Goal: Entertainment & Leisure: Consume media (video, audio)

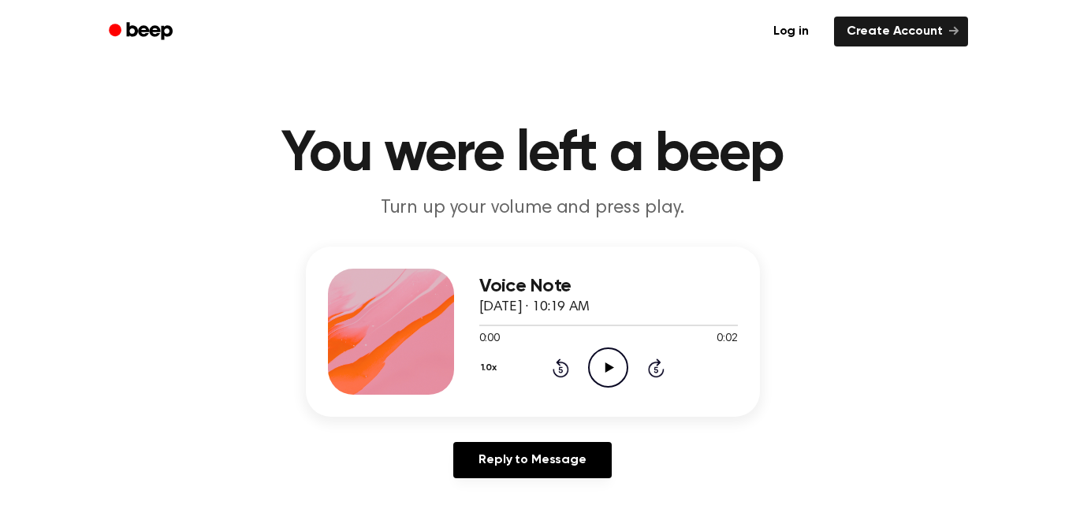
click at [608, 370] on icon at bounding box center [609, 368] width 9 height 10
click at [601, 365] on icon "Play Audio" at bounding box center [608, 368] width 40 height 40
click at [611, 371] on icon "Play Audio" at bounding box center [608, 368] width 40 height 40
click at [614, 370] on icon "Play Audio" at bounding box center [608, 368] width 40 height 40
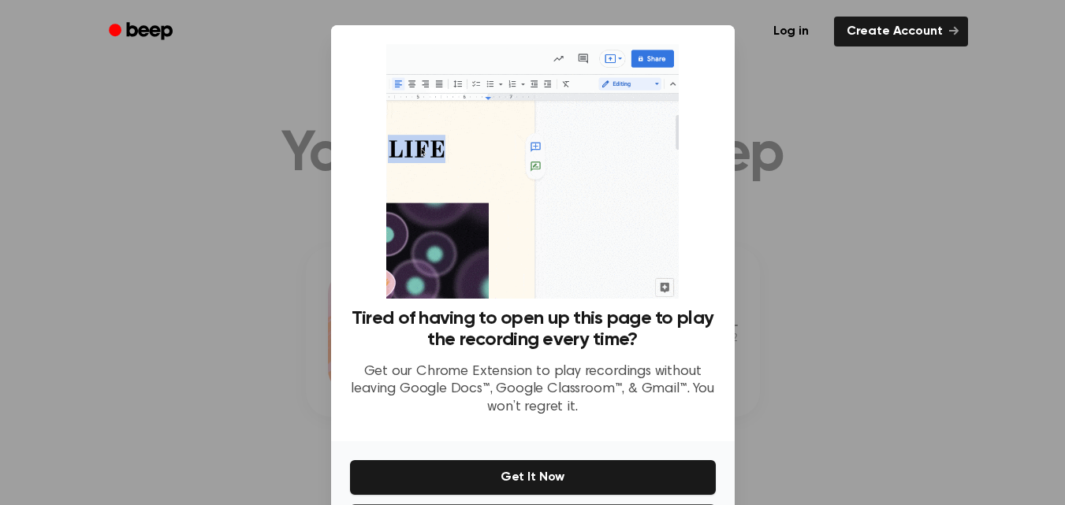
click at [768, 352] on div at bounding box center [532, 252] width 1065 height 505
click at [872, 328] on div at bounding box center [532, 252] width 1065 height 505
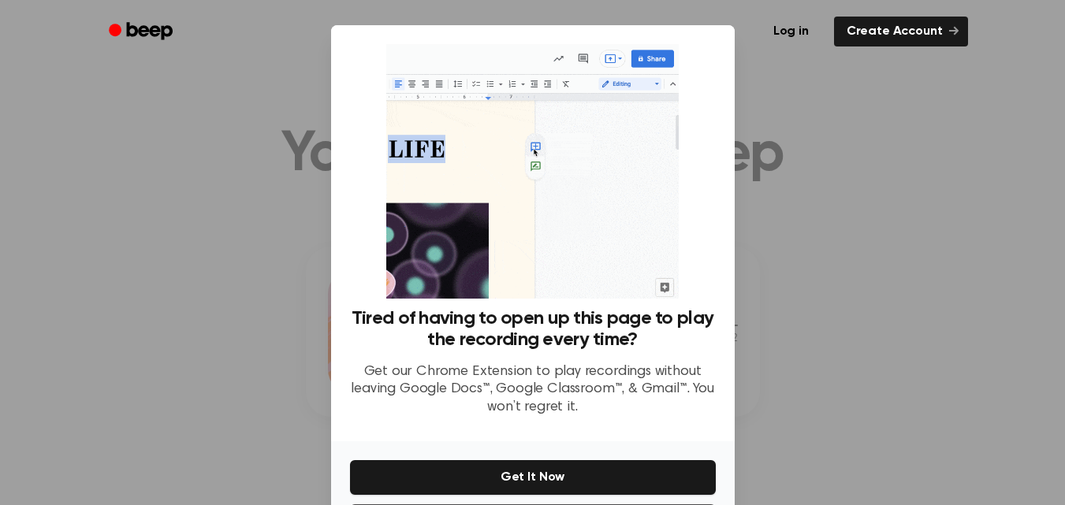
click at [872, 328] on div at bounding box center [532, 252] width 1065 height 505
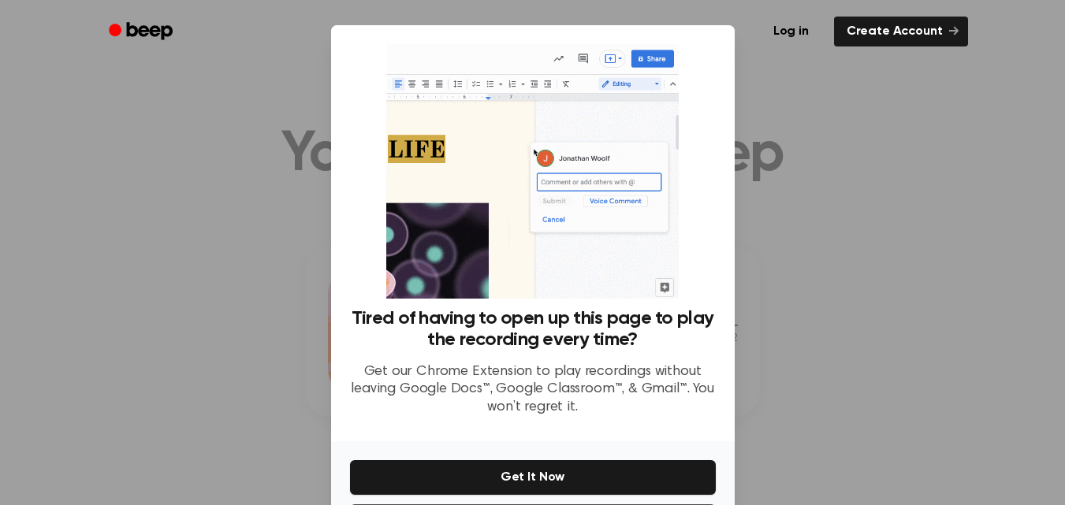
click at [872, 328] on div at bounding box center [532, 252] width 1065 height 505
drag, startPoint x: 872, startPoint y: 328, endPoint x: 868, endPoint y: 288, distance: 39.5
click at [868, 288] on div at bounding box center [532, 252] width 1065 height 505
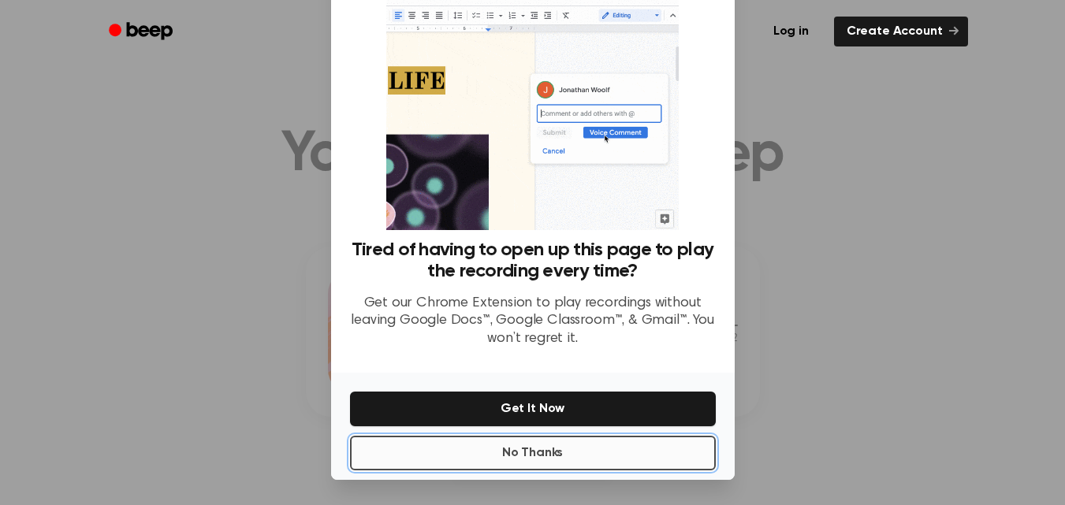
click at [591, 447] on button "No Thanks" at bounding box center [533, 453] width 366 height 35
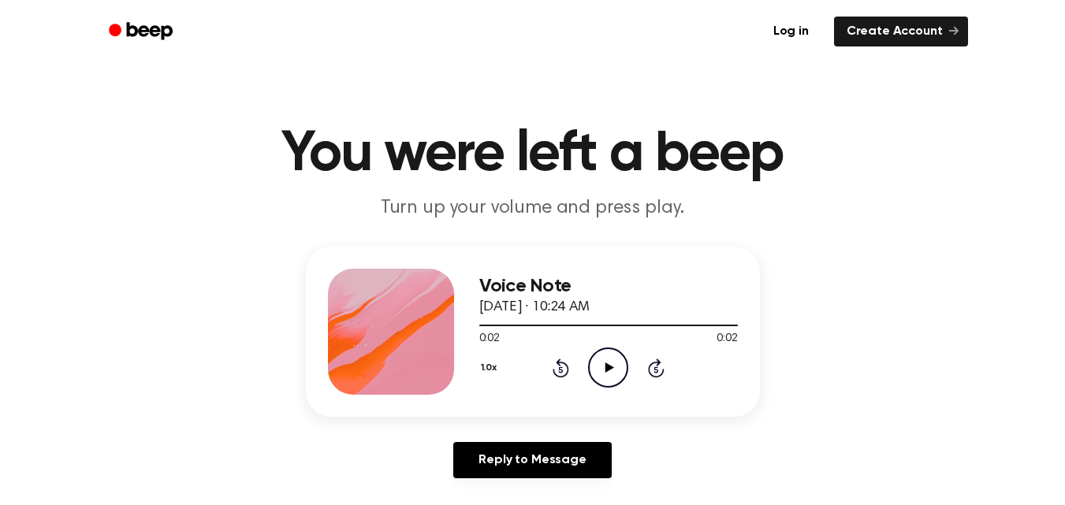
click at [608, 364] on icon "Play Audio" at bounding box center [608, 368] width 40 height 40
